Goal: Task Accomplishment & Management: Use online tool/utility

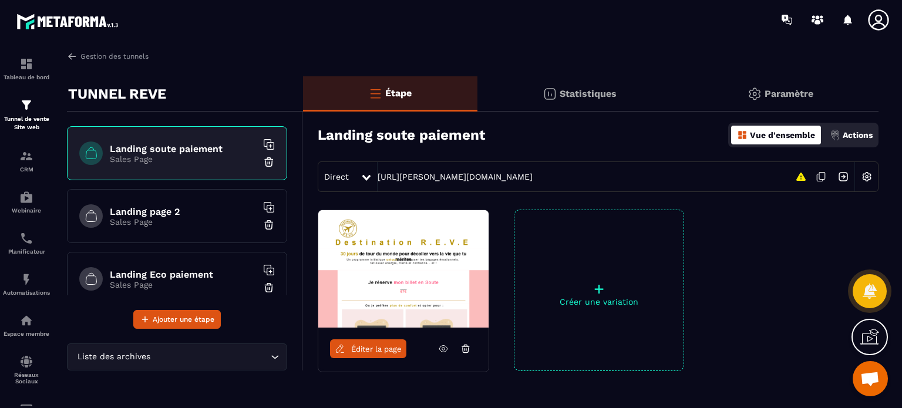
click at [207, 208] on h6 "Landing page 2" at bounding box center [183, 211] width 147 height 11
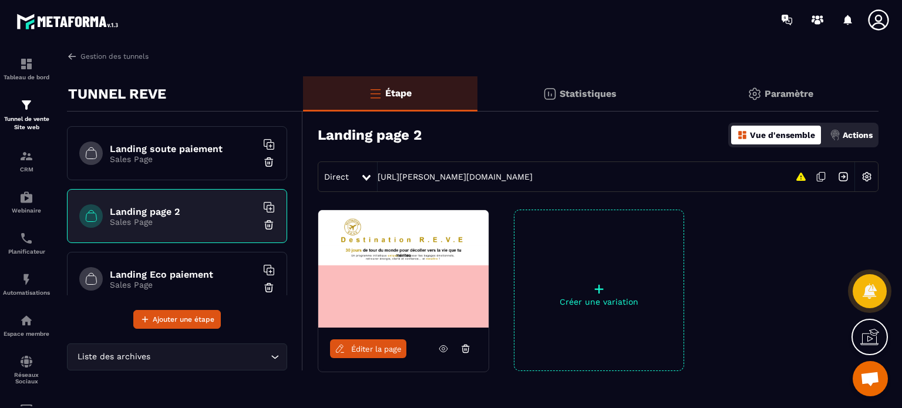
click at [215, 171] on div "Landing soute paiement Sales Page" at bounding box center [177, 153] width 220 height 54
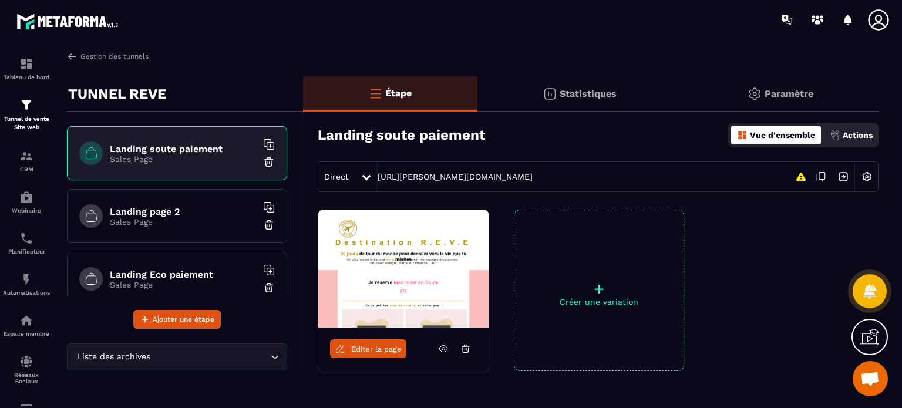
click at [381, 347] on span "Éditer la page" at bounding box center [376, 349] width 51 height 9
